Goal: Information Seeking & Learning: Learn about a topic

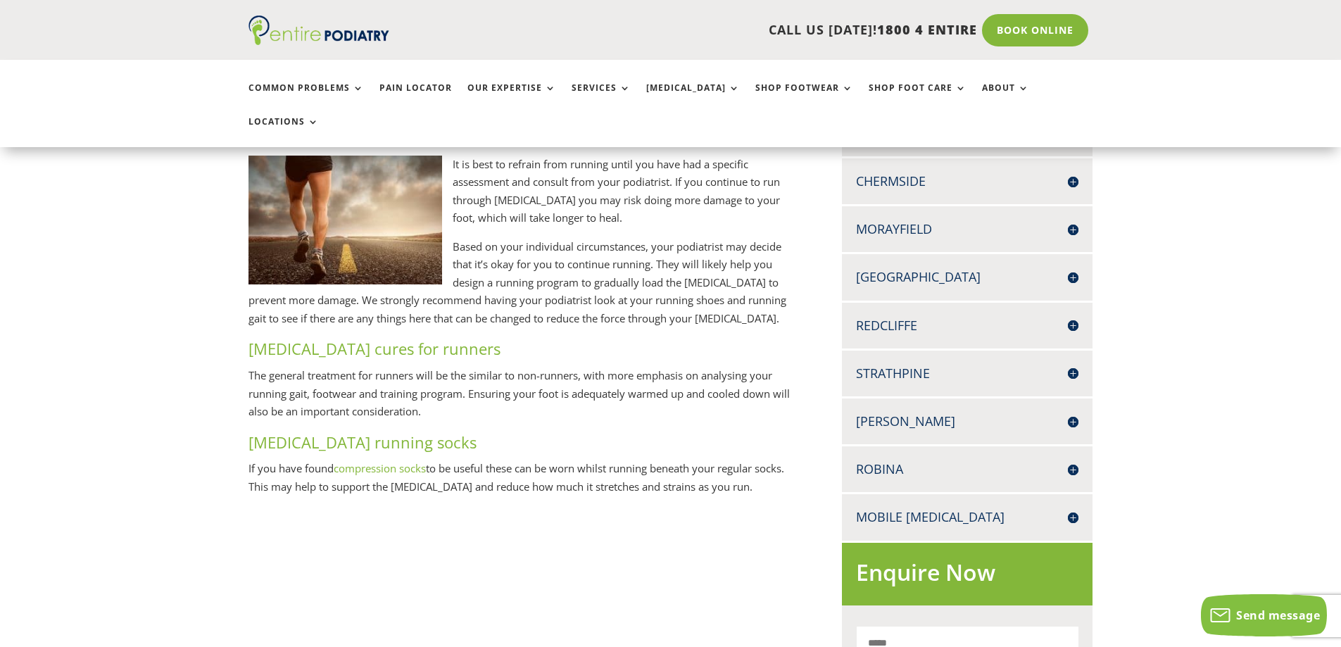
scroll to position [394, 0]
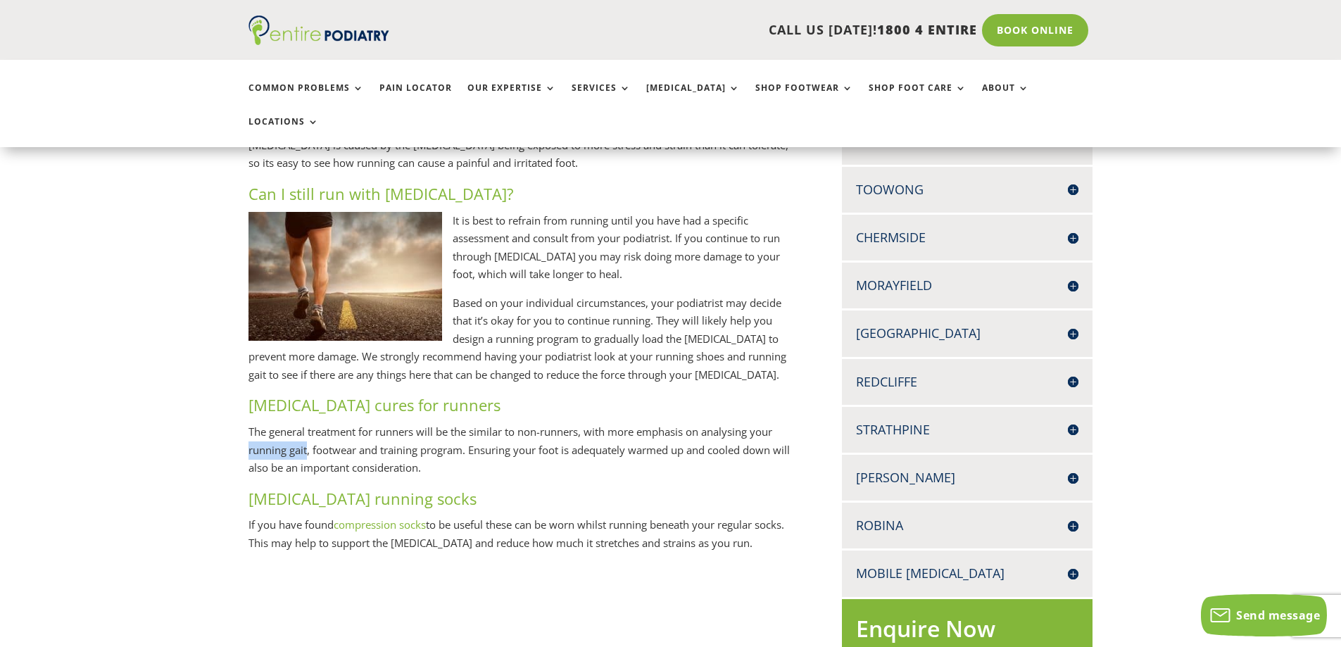
drag, startPoint x: 248, startPoint y: 419, endPoint x: 308, endPoint y: 422, distance: 59.9
click at [308, 423] on p "The general treatment for runners will be the similar to non-runners, with more…" at bounding box center [522, 455] width 548 height 65
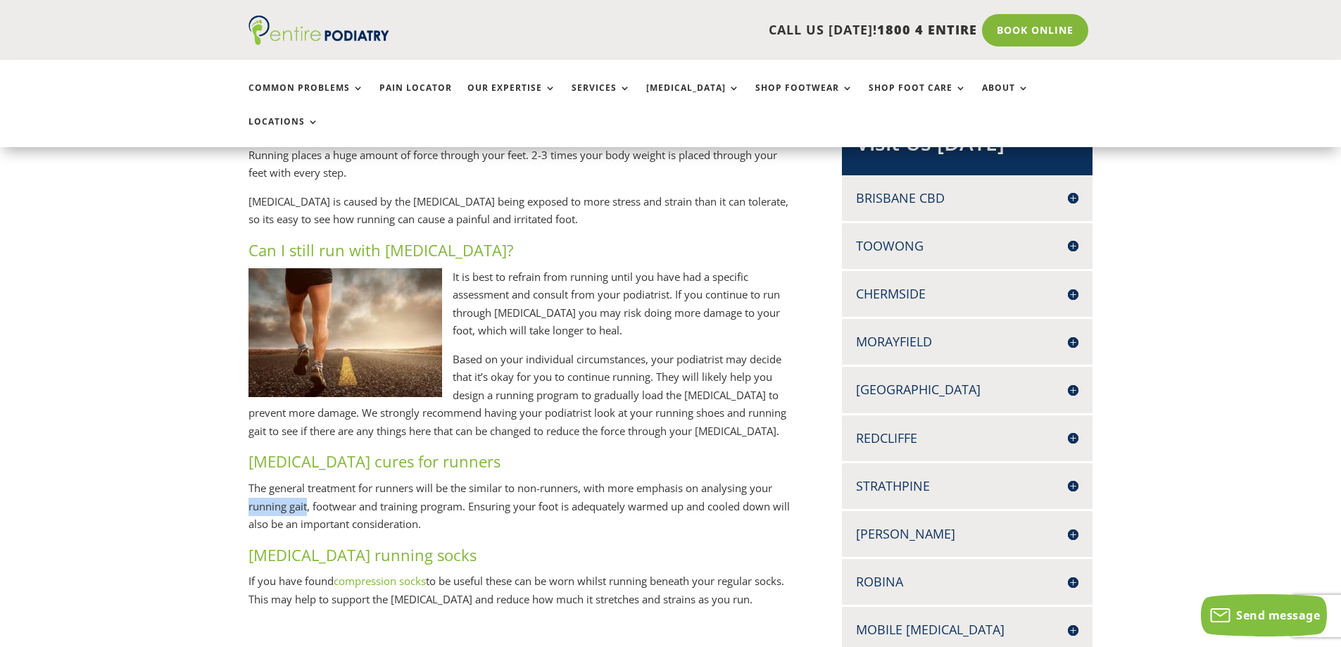
scroll to position [450, 0]
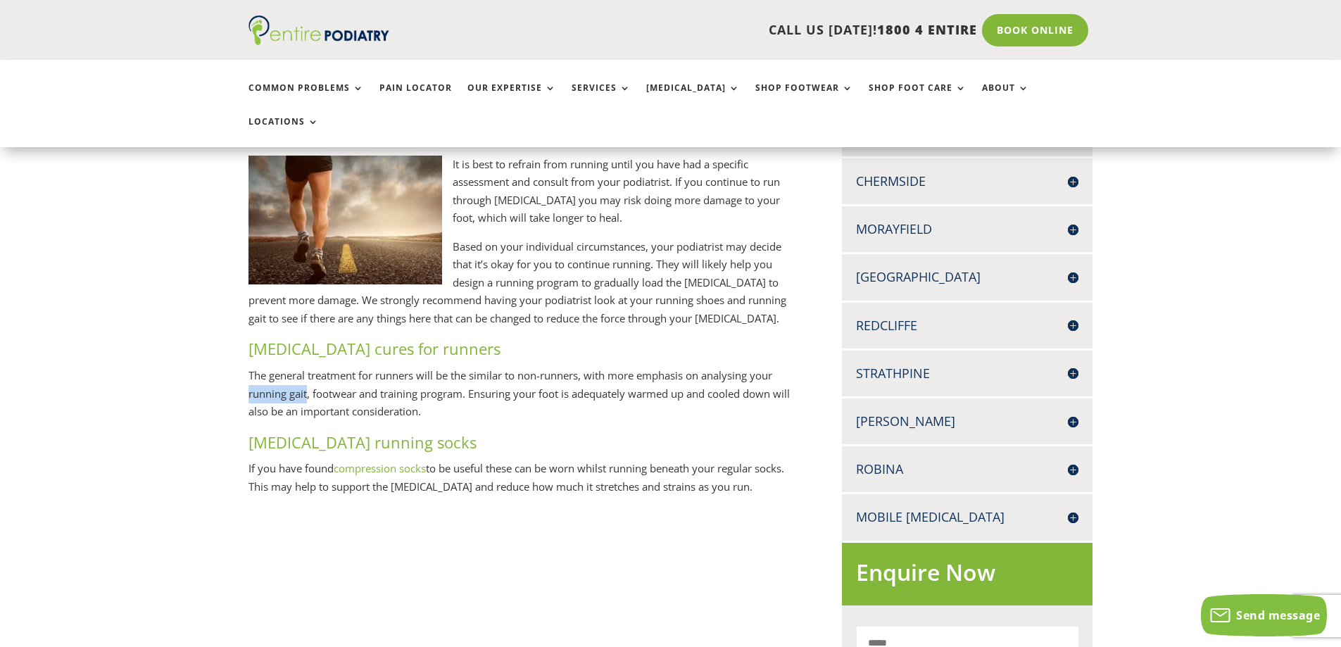
click at [388, 461] on link "compression socks" at bounding box center [380, 468] width 92 height 14
